Goal: Find contact information: Find contact information

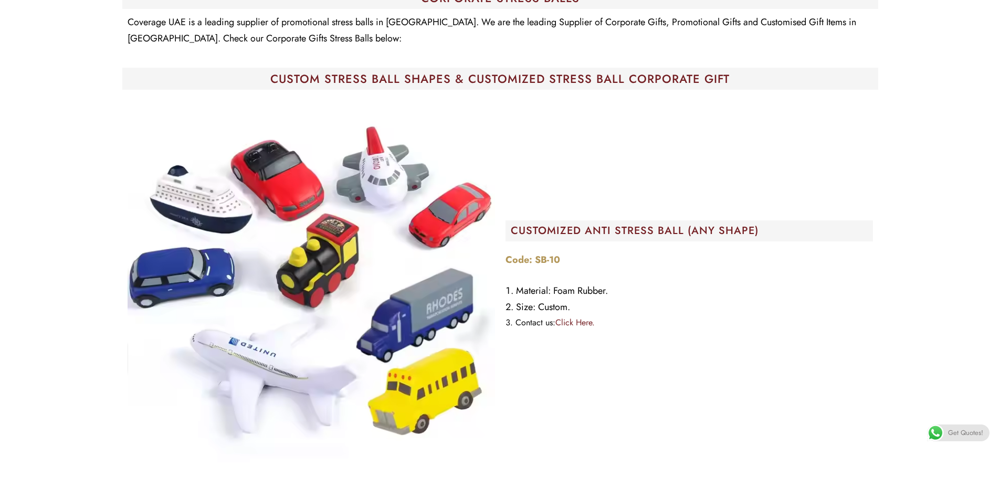
scroll to position [263, 0]
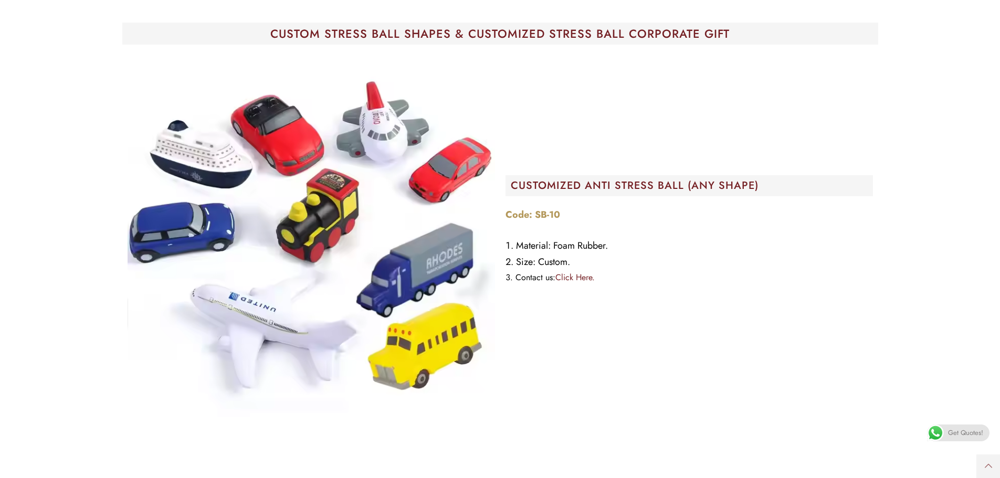
click at [270, 145] on img at bounding box center [312, 234] width 368 height 368
click at [366, 157] on img at bounding box center [312, 234] width 368 height 368
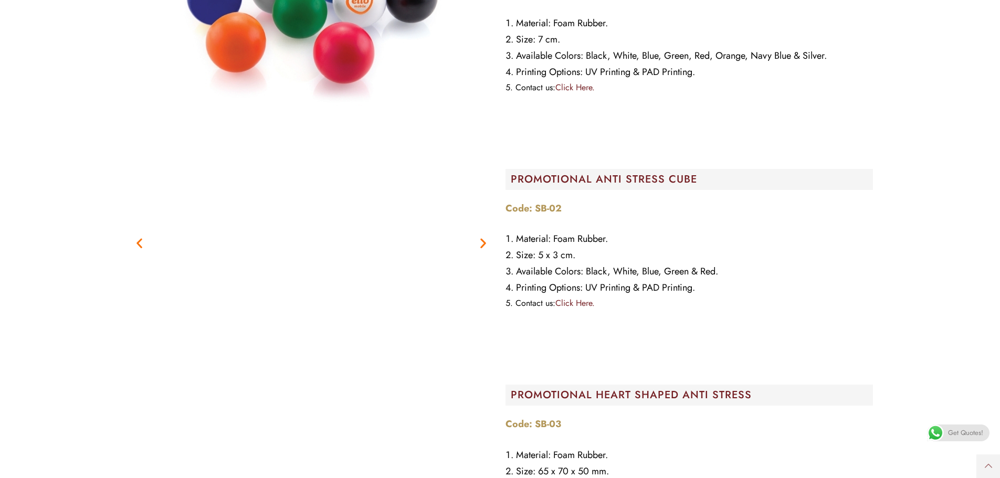
scroll to position [882, 0]
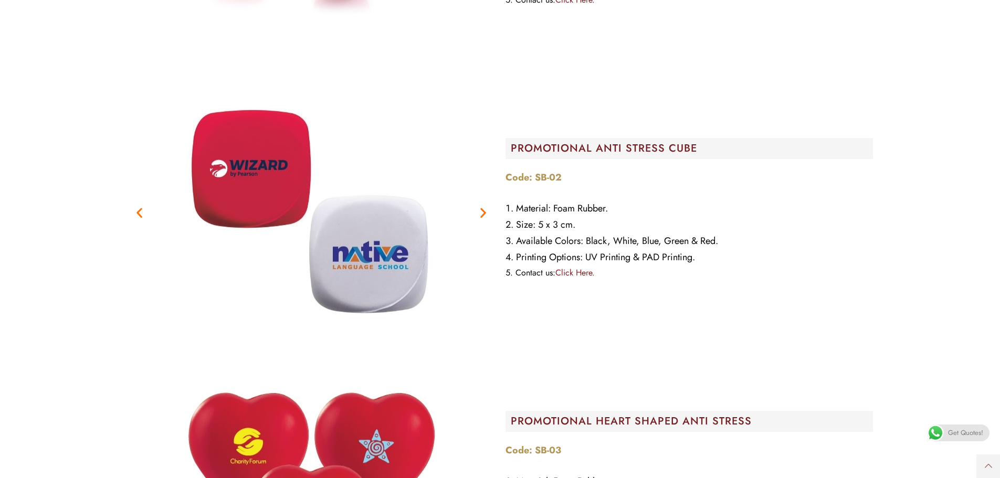
click at [480, 214] on icon "Next slide" at bounding box center [483, 212] width 13 height 13
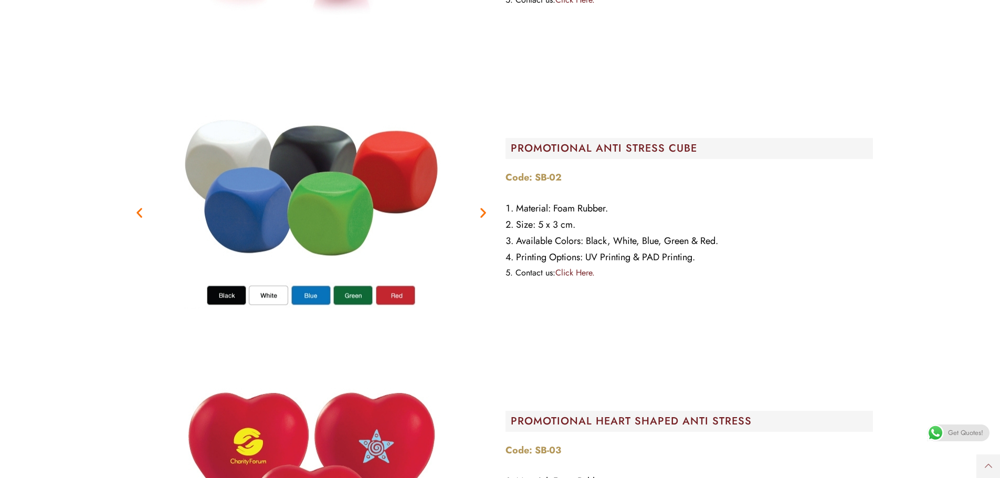
click at [480, 214] on icon "Next slide" at bounding box center [483, 212] width 13 height 13
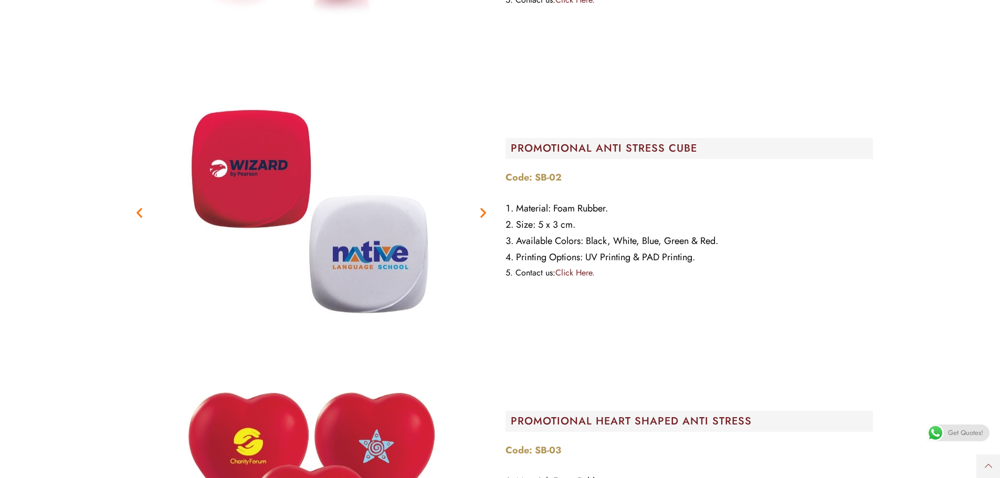
click at [480, 214] on icon "Next slide" at bounding box center [483, 212] width 13 height 13
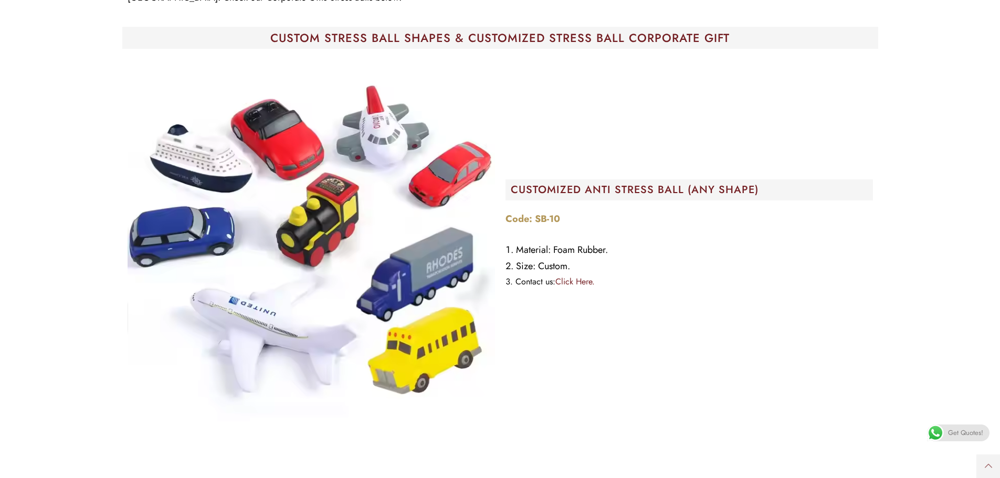
scroll to position [263, 0]
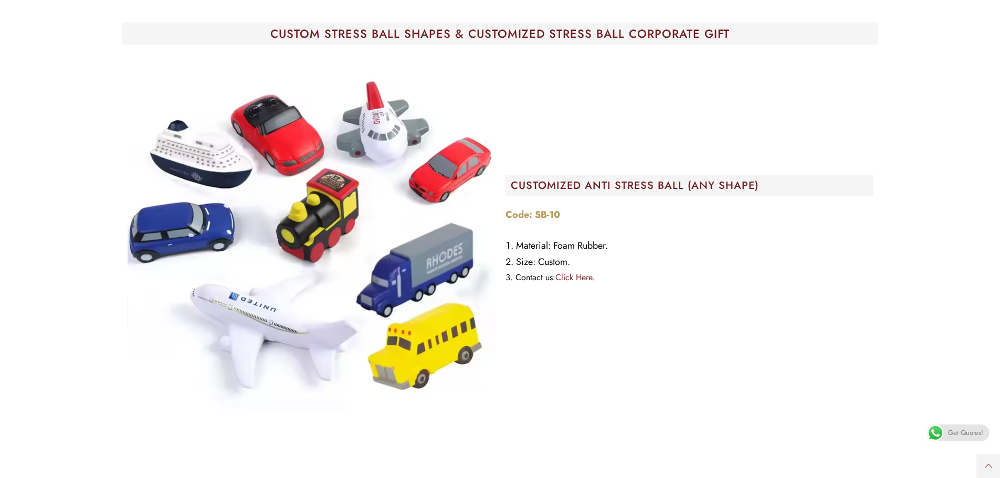
click at [565, 279] on link "Click Here." at bounding box center [574, 277] width 39 height 12
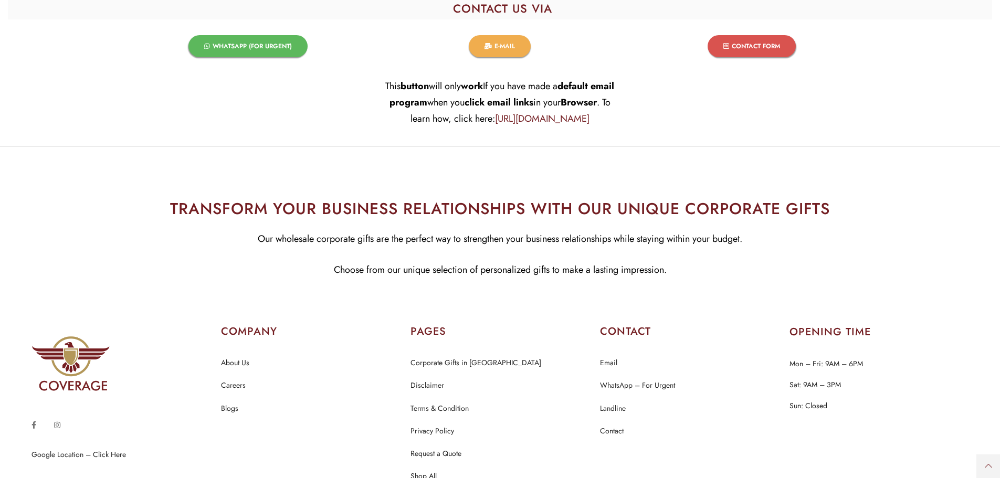
scroll to position [3329, 0]
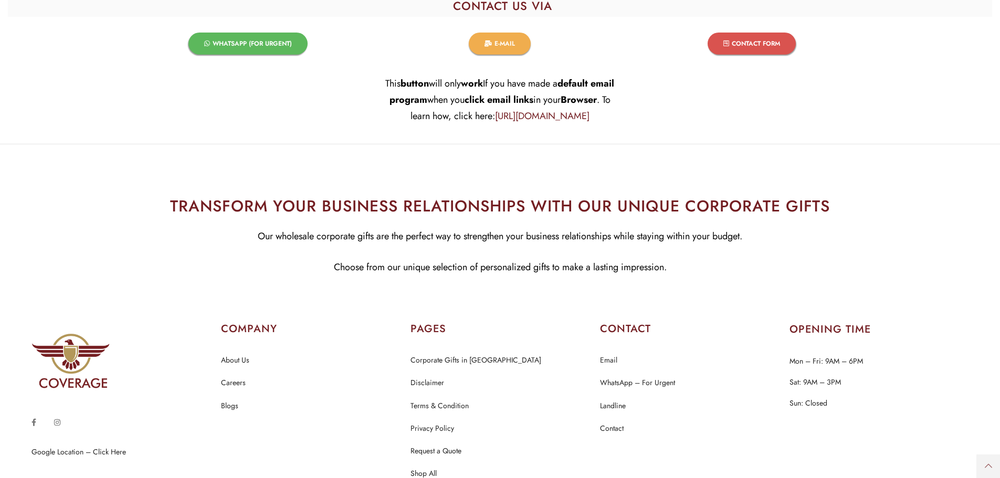
click at [510, 33] on link "E-MAIL​" at bounding box center [500, 44] width 62 height 22
click at [500, 40] on span "E-MAIL​" at bounding box center [505, 43] width 20 height 6
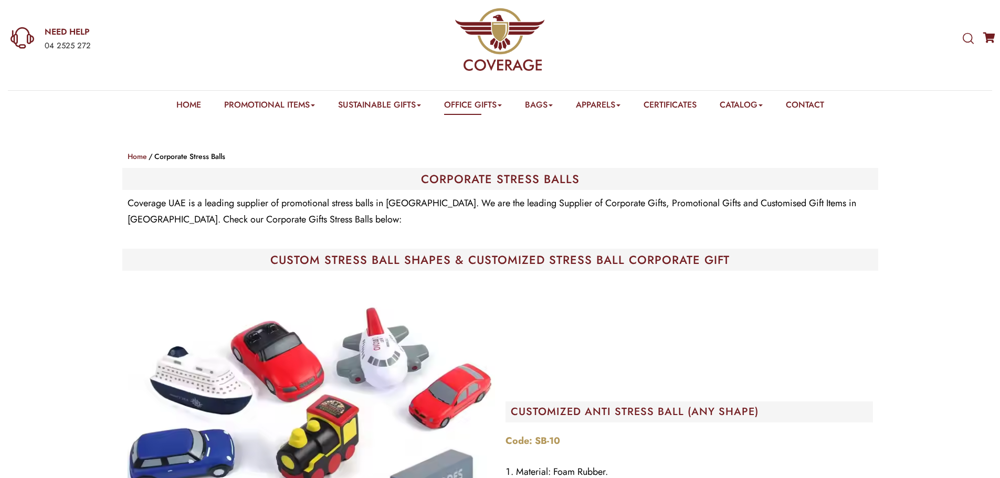
scroll to position [0, 0]
